Goal: Entertainment & Leisure: Consume media (video, audio)

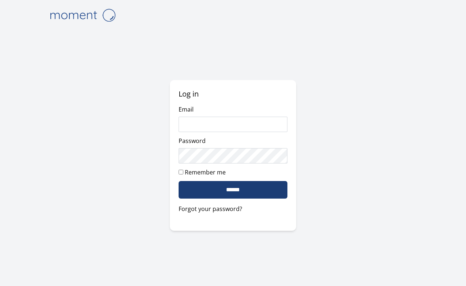
type input "**********"
click at [203, 194] on input "******" at bounding box center [233, 190] width 109 height 18
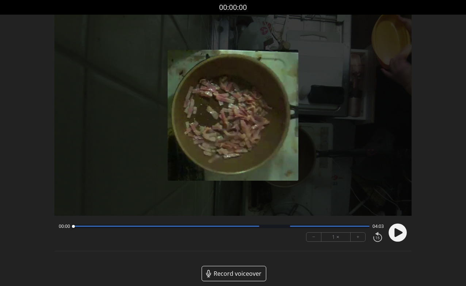
click at [358, 236] on button "+" at bounding box center [358, 236] width 15 height 9
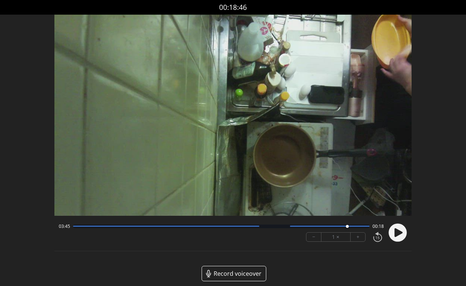
drag, startPoint x: 72, startPoint y: 225, endPoint x: 347, endPoint y: 232, distance: 275.8
click at [347, 232] on div "03:45 00:18 − 1 × +" at bounding box center [220, 232] width 328 height 25
drag, startPoint x: 347, startPoint y: 226, endPoint x: 332, endPoint y: 231, distance: 15.4
click at [332, 231] on div "03:32 00:30 − 1 × +" at bounding box center [220, 232] width 328 height 25
click at [347, 226] on div at bounding box center [221, 226] width 297 height 4
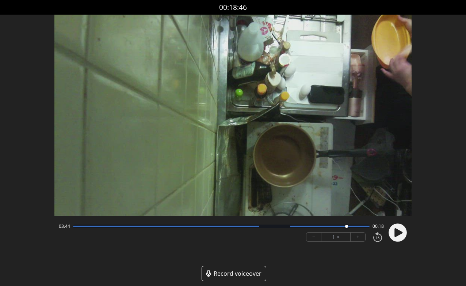
click at [374, 240] on icon at bounding box center [378, 237] width 8 height 8
click at [375, 240] on icon at bounding box center [378, 237] width 8 height 8
click at [357, 241] on button "+" at bounding box center [358, 236] width 15 height 9
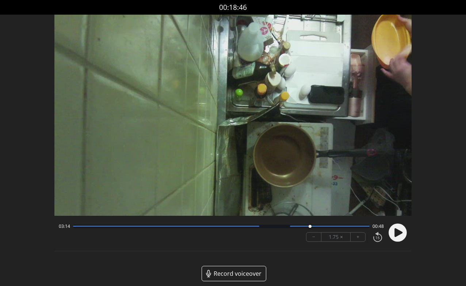
click at [357, 241] on button "+" at bounding box center [358, 236] width 15 height 9
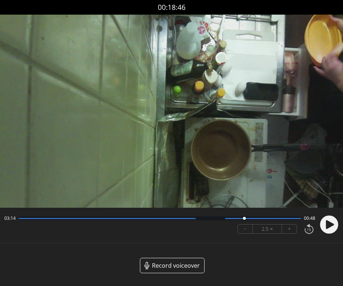
click at [277, 219] on div at bounding box center [160, 218] width 282 height 4
click at [114, 218] on div at bounding box center [107, 218] width 177 height 1
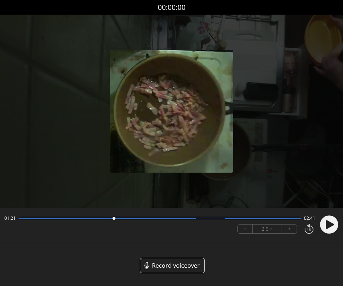
click at [282, 219] on div at bounding box center [160, 218] width 282 height 4
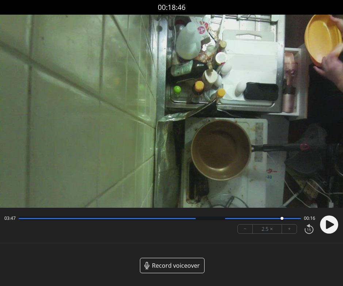
click at [96, 217] on div at bounding box center [160, 218] width 282 height 4
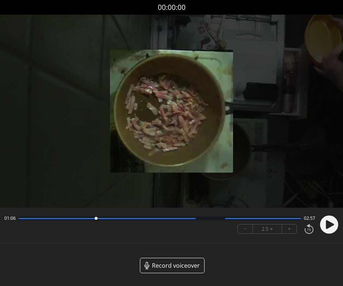
click at [161, 219] on div at bounding box center [160, 218] width 282 height 4
click at [270, 218] on div at bounding box center [263, 218] width 76 height 1
click at [328, 226] on icon at bounding box center [330, 224] width 8 height 9
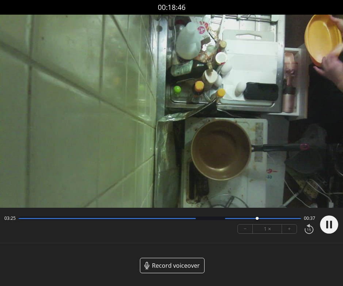
drag, startPoint x: 24, startPoint y: 216, endPoint x: 257, endPoint y: 222, distance: 233.4
click at [257, 222] on div at bounding box center [257, 218] width 10 height 10
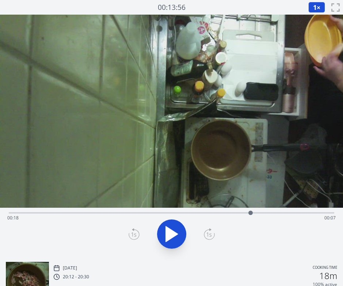
drag, startPoint x: 70, startPoint y: 212, endPoint x: 251, endPoint y: 219, distance: 180.2
click at [251, 213] on div "Time elapsed: 00:18 Time remaining: 00:07" at bounding box center [171, 212] width 325 height 1
click at [290, 212] on div "Time elapsed: 00:19 Time remaining: 00:06" at bounding box center [171, 218] width 328 height 12
click at [318, 211] on div "Time elapsed: 00:22 Time remaining: 00:03" at bounding box center [171, 211] width 325 height 9
click at [171, 234] on icon at bounding box center [172, 233] width 12 height 15
